Goal: Check status: Check status

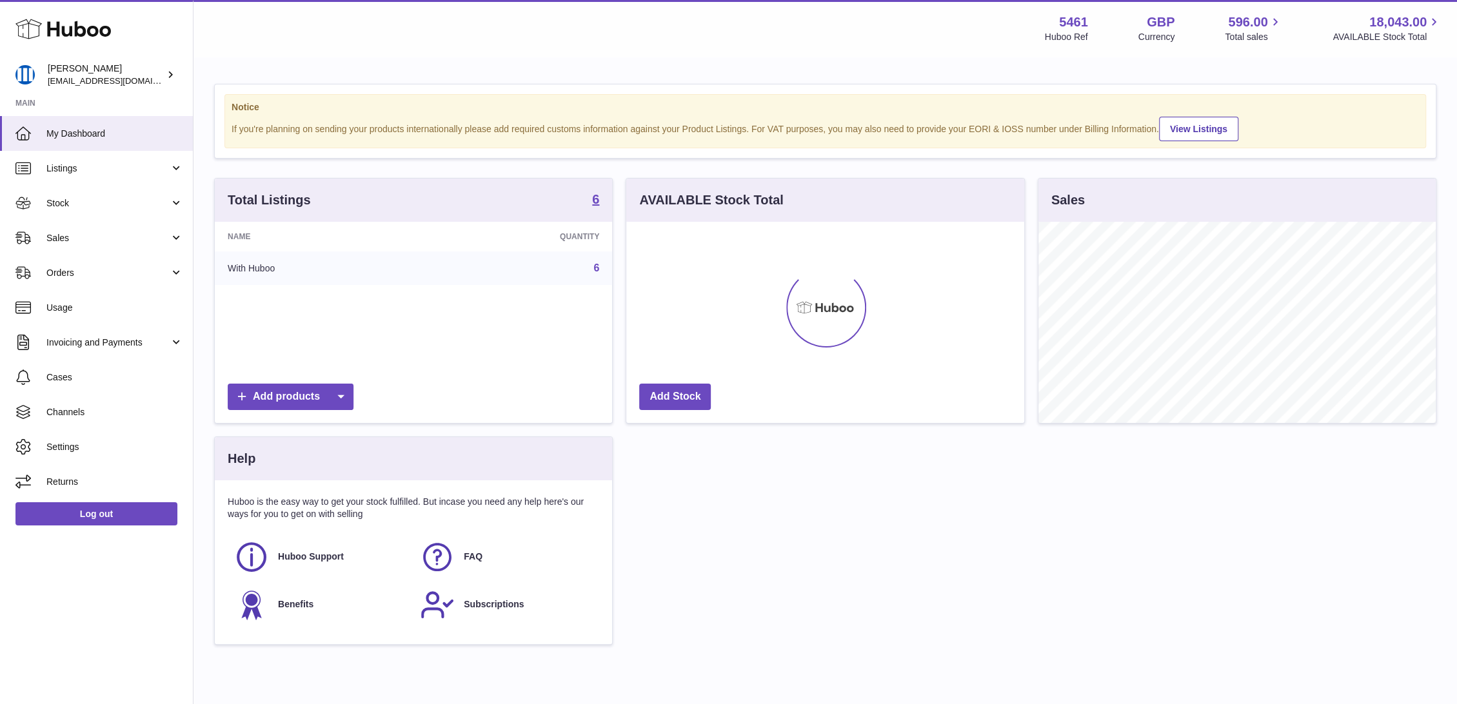
scroll to position [201, 397]
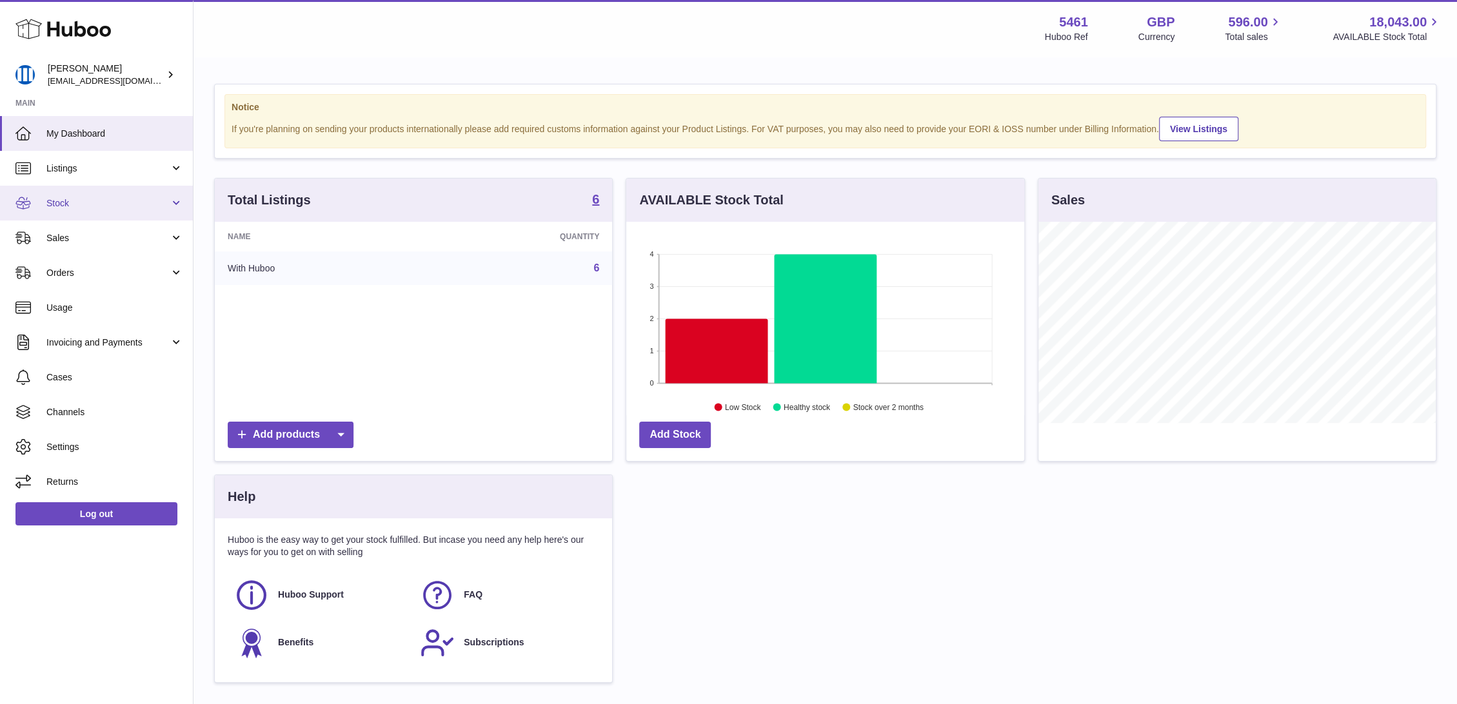
click at [102, 201] on span "Stock" at bounding box center [107, 203] width 123 height 12
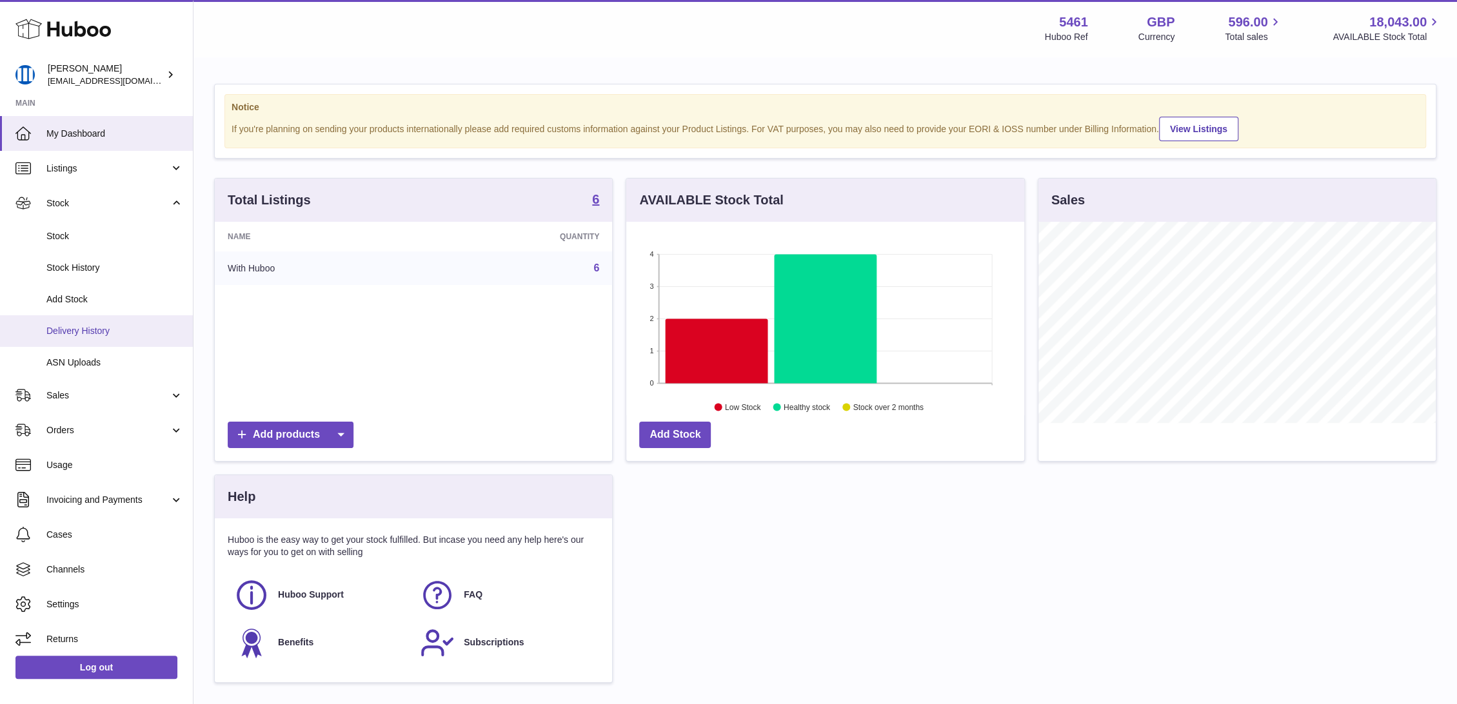
click at [134, 331] on span "Delivery History" at bounding box center [114, 331] width 137 height 12
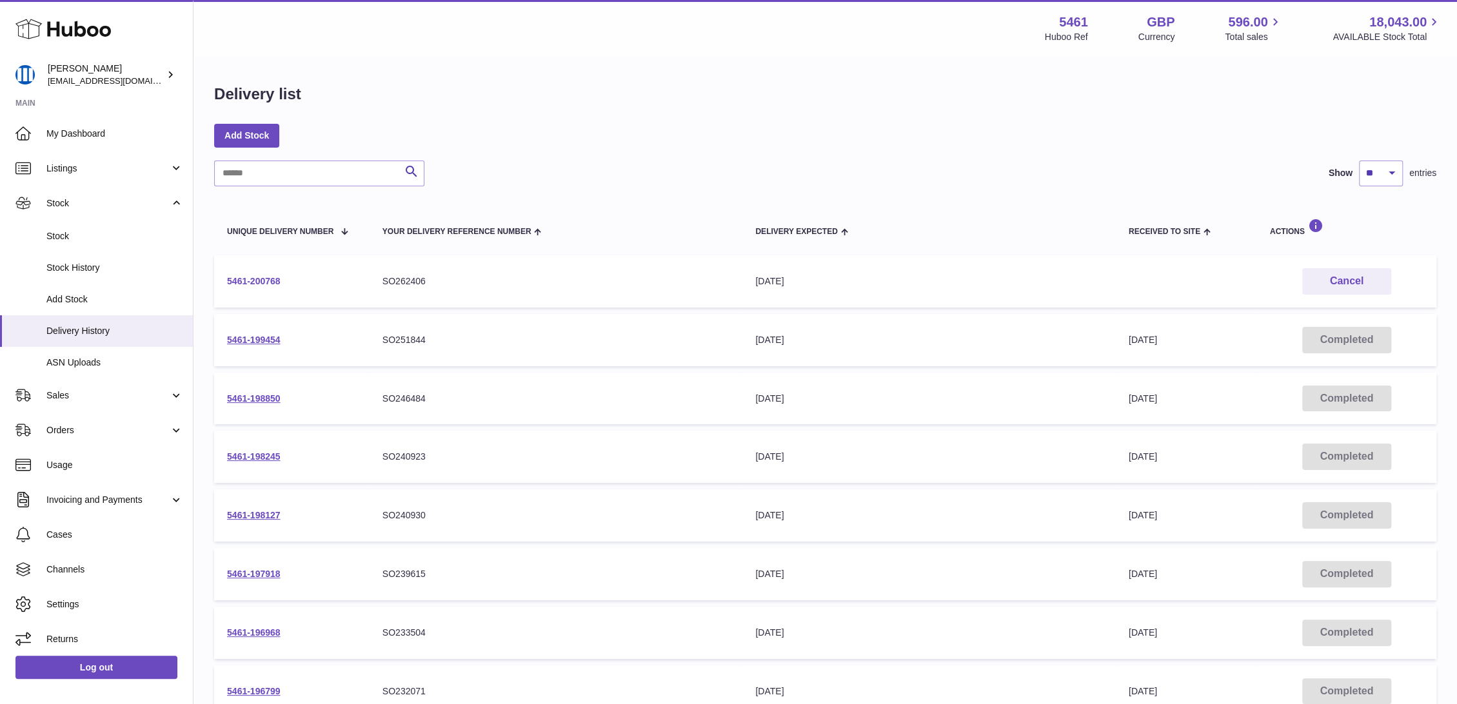
click at [266, 280] on link "5461-200768" at bounding box center [254, 281] width 54 height 10
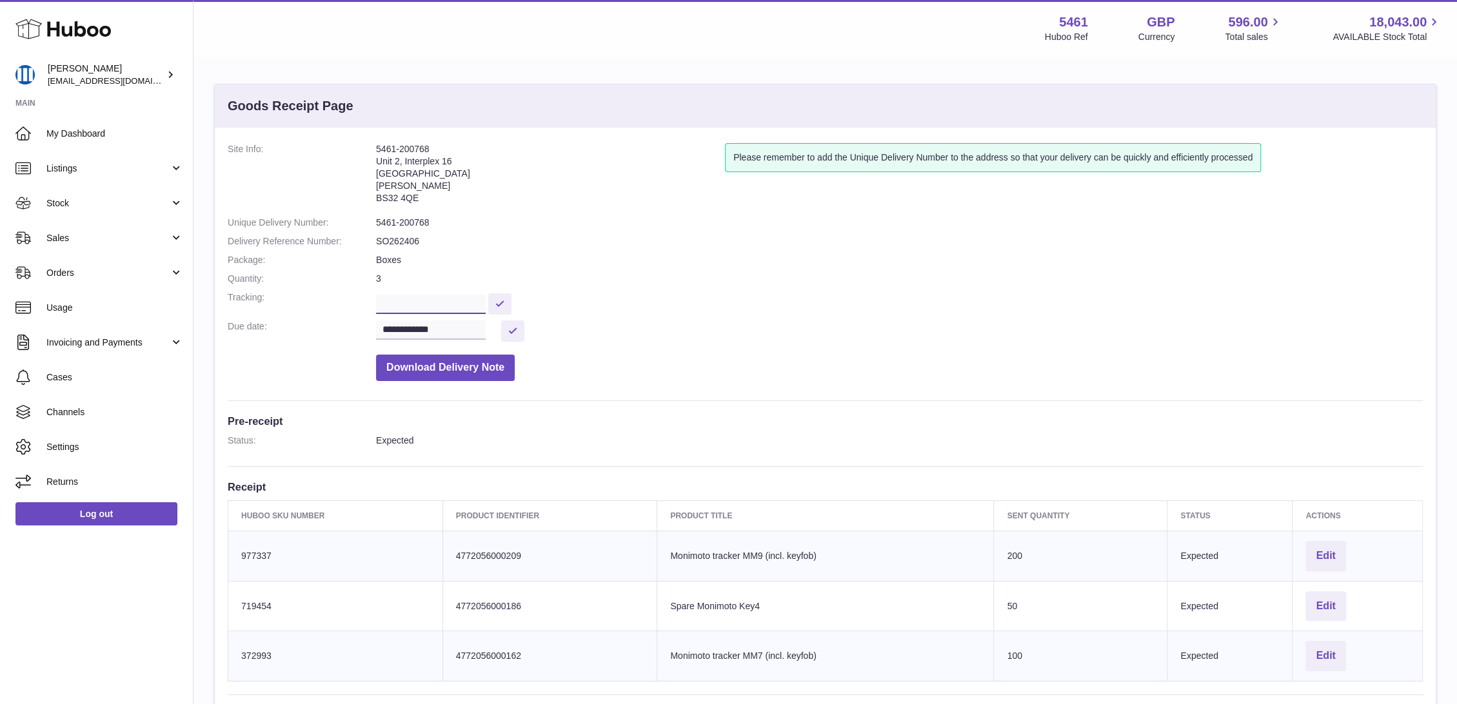
click at [444, 308] on input "text" at bounding box center [431, 304] width 110 height 19
paste input "**********"
type input "**********"
click at [511, 303] on button at bounding box center [499, 303] width 23 height 21
click at [518, 334] on button at bounding box center [512, 330] width 23 height 21
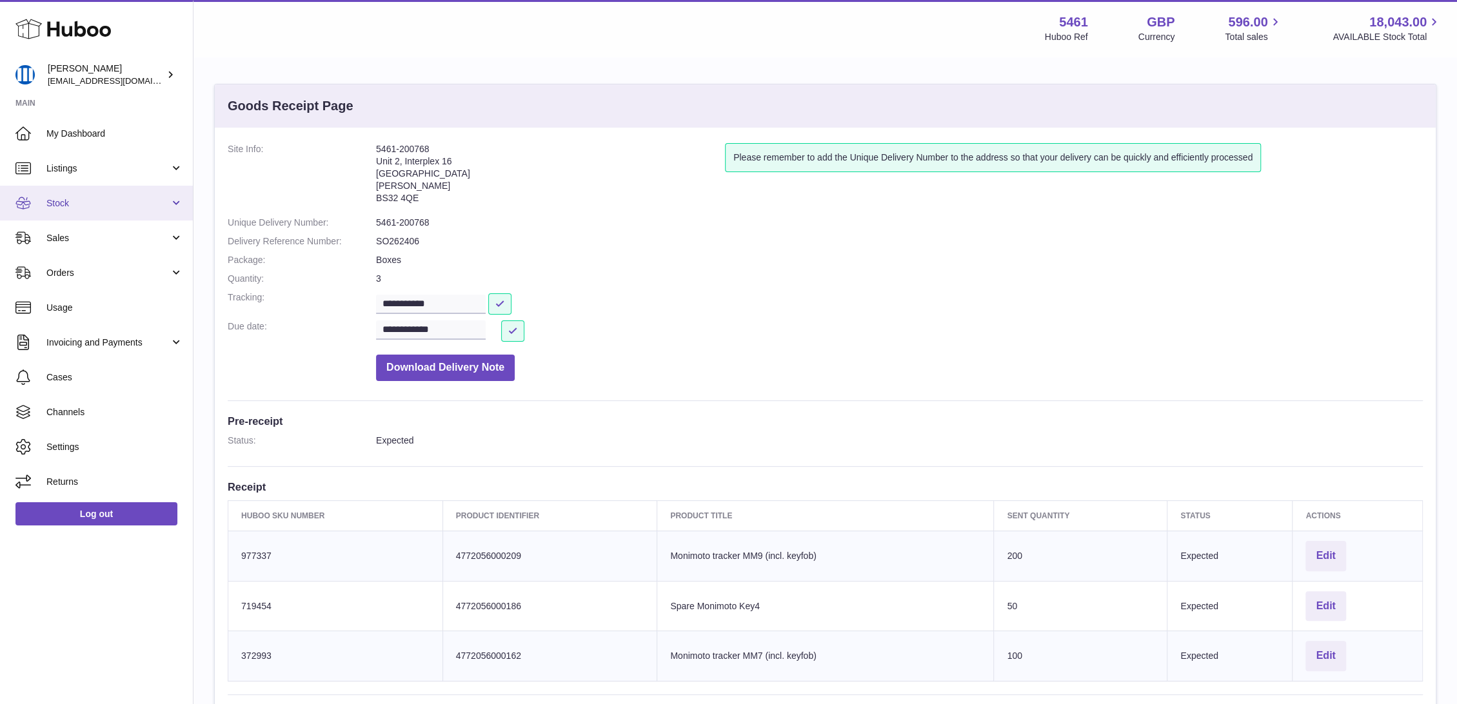
click at [76, 204] on span "Stock" at bounding box center [107, 203] width 123 height 12
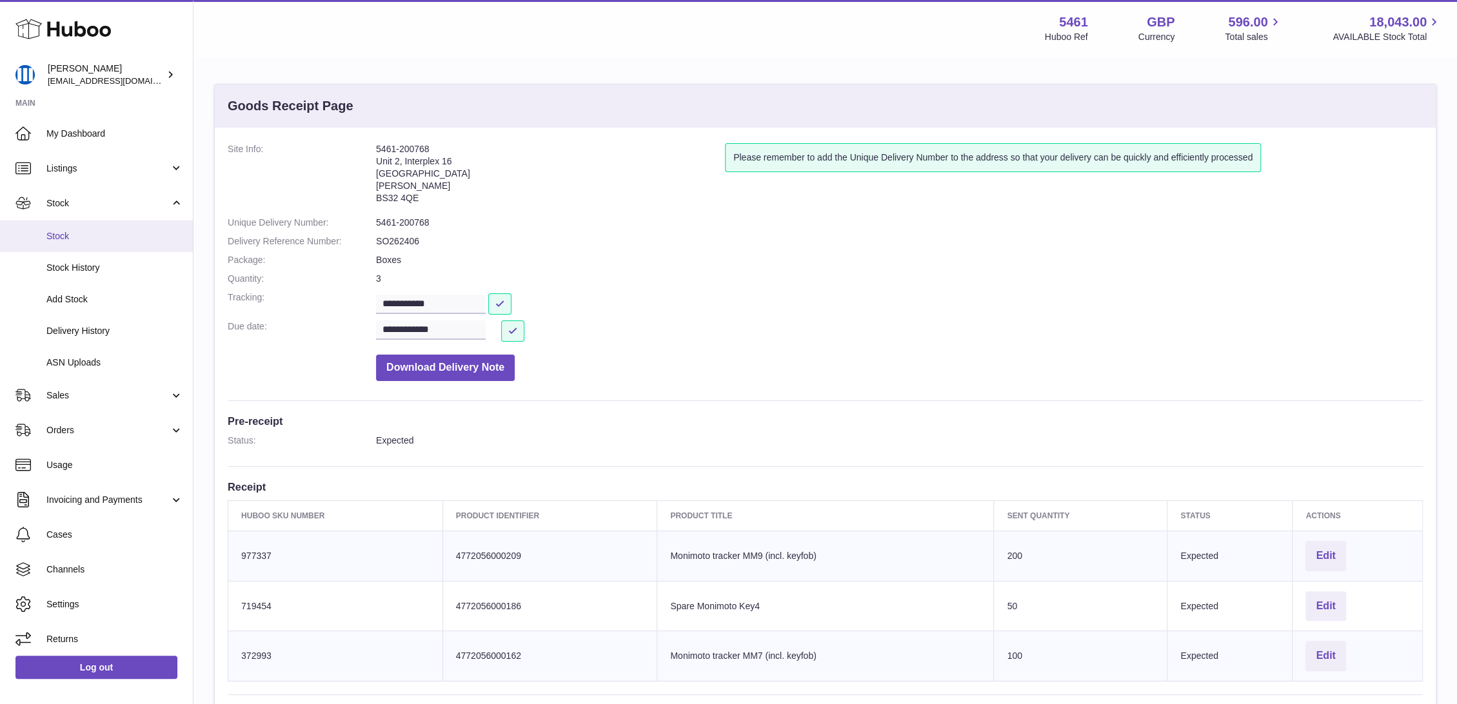
click at [93, 234] on span "Stock" at bounding box center [114, 236] width 137 height 12
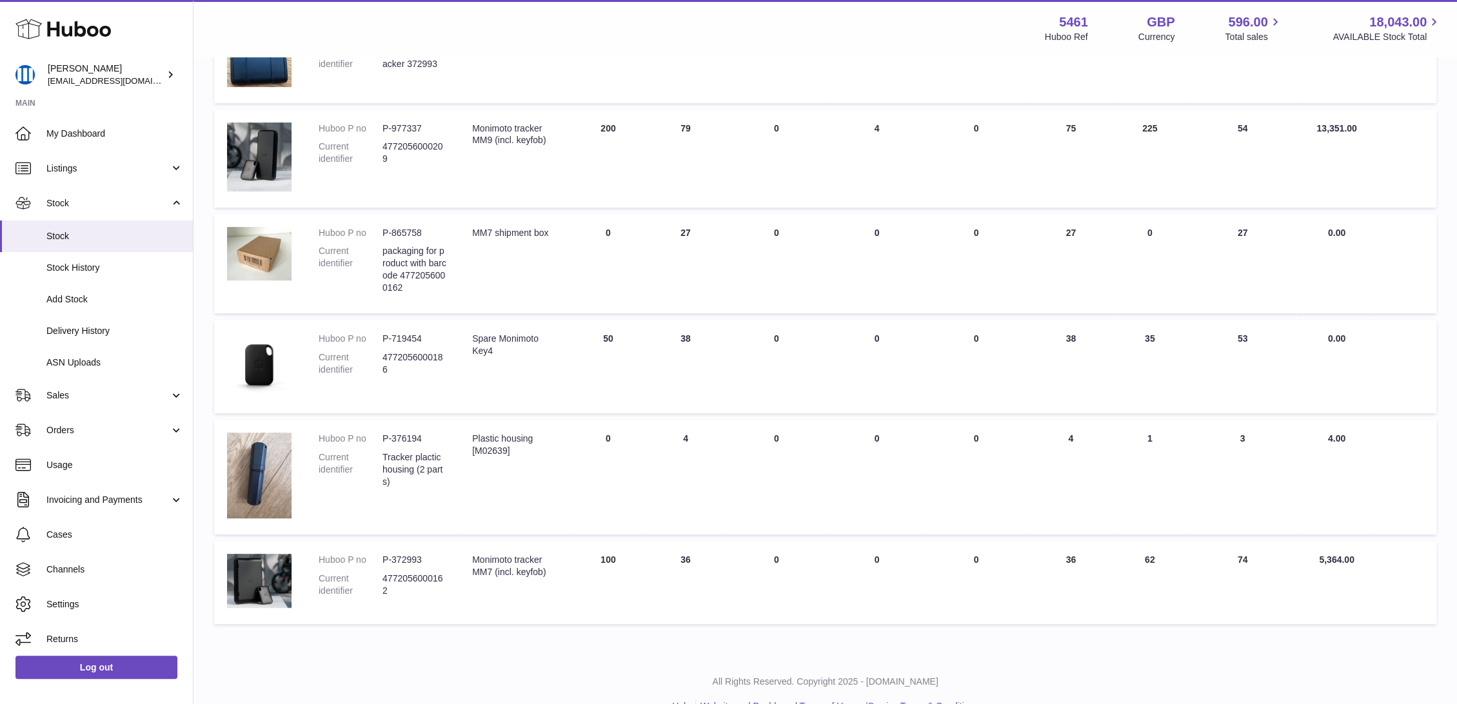
scroll to position [268, 0]
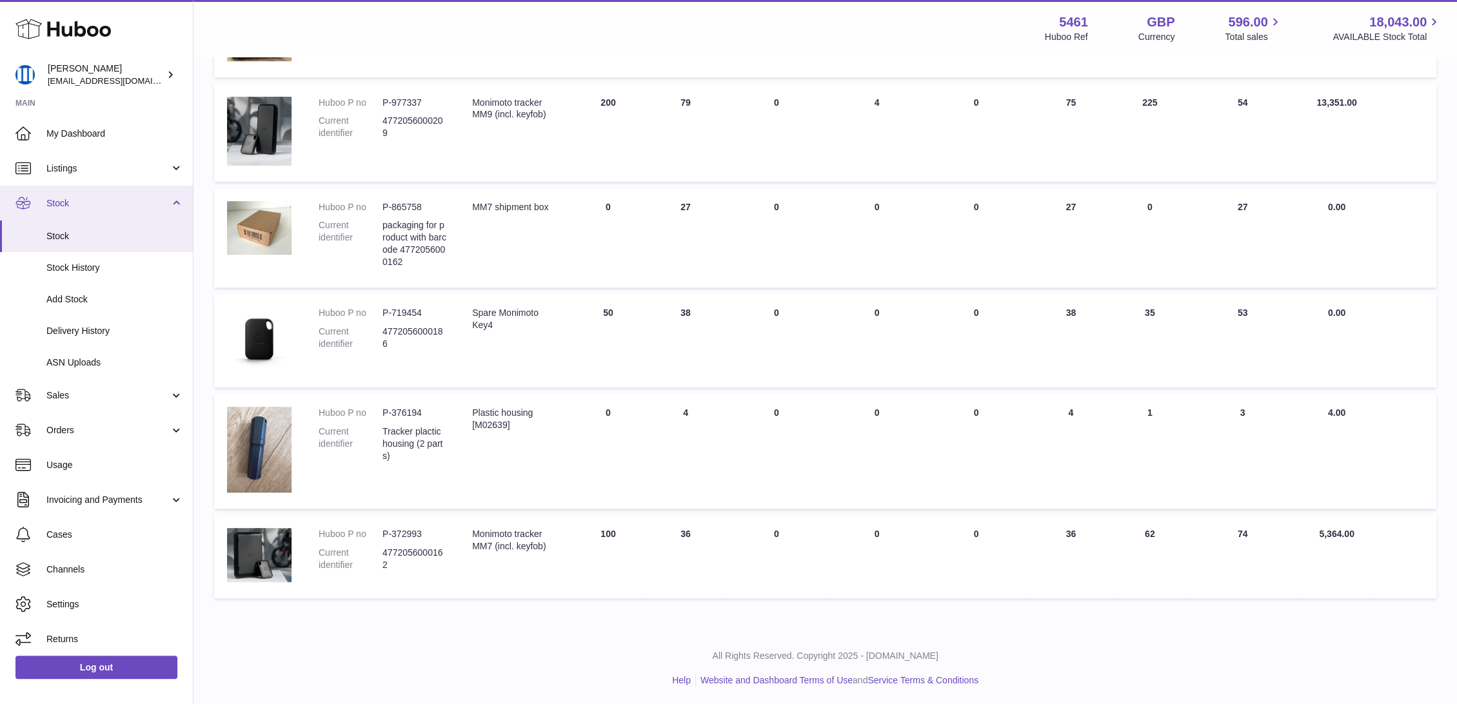
click at [173, 200] on link "Stock" at bounding box center [96, 203] width 193 height 35
